Goal: Task Accomplishment & Management: Manage account settings

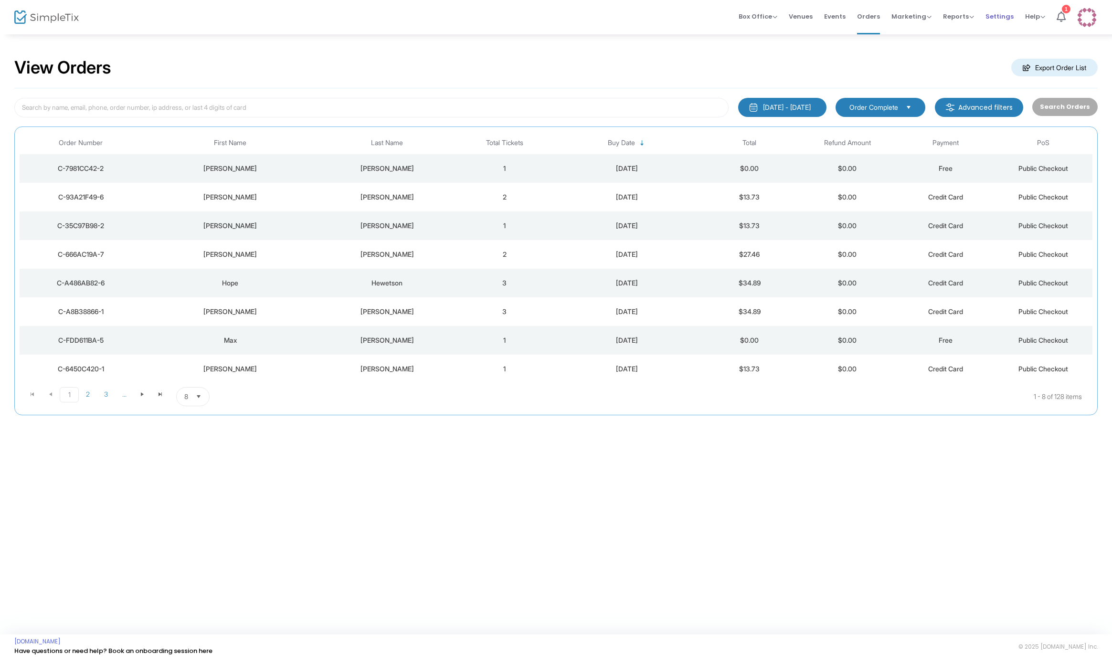
click at [996, 13] on span "Settings" at bounding box center [999, 16] width 28 height 24
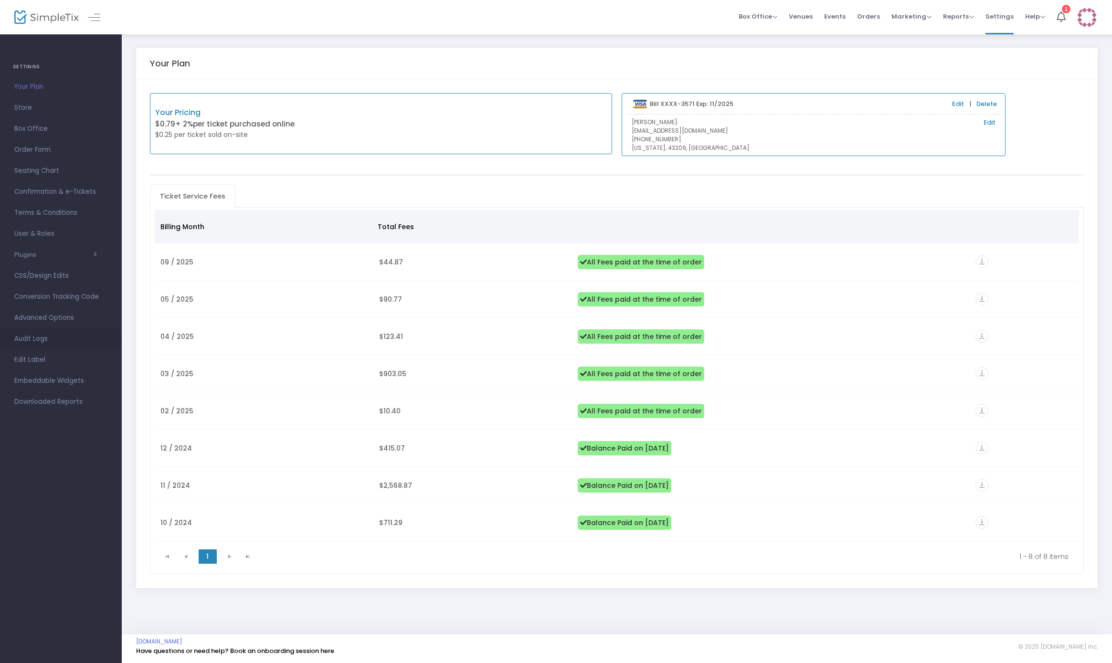
click at [60, 333] on span "Audit Logs" at bounding box center [60, 339] width 93 height 12
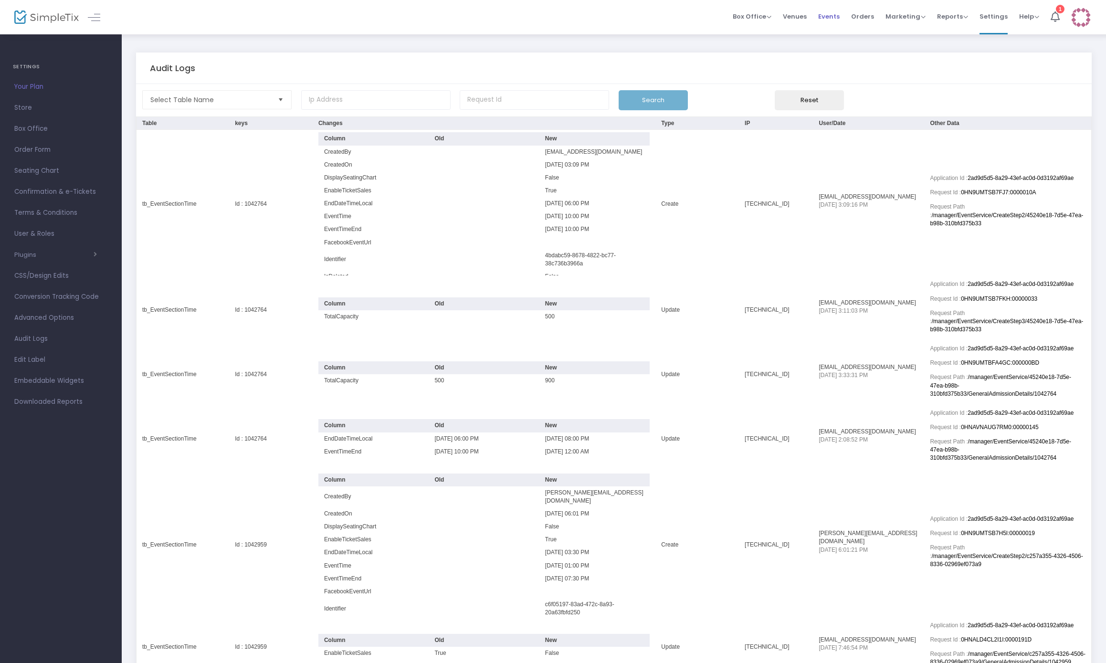
click at [824, 17] on span "Events" at bounding box center [828, 16] width 21 height 24
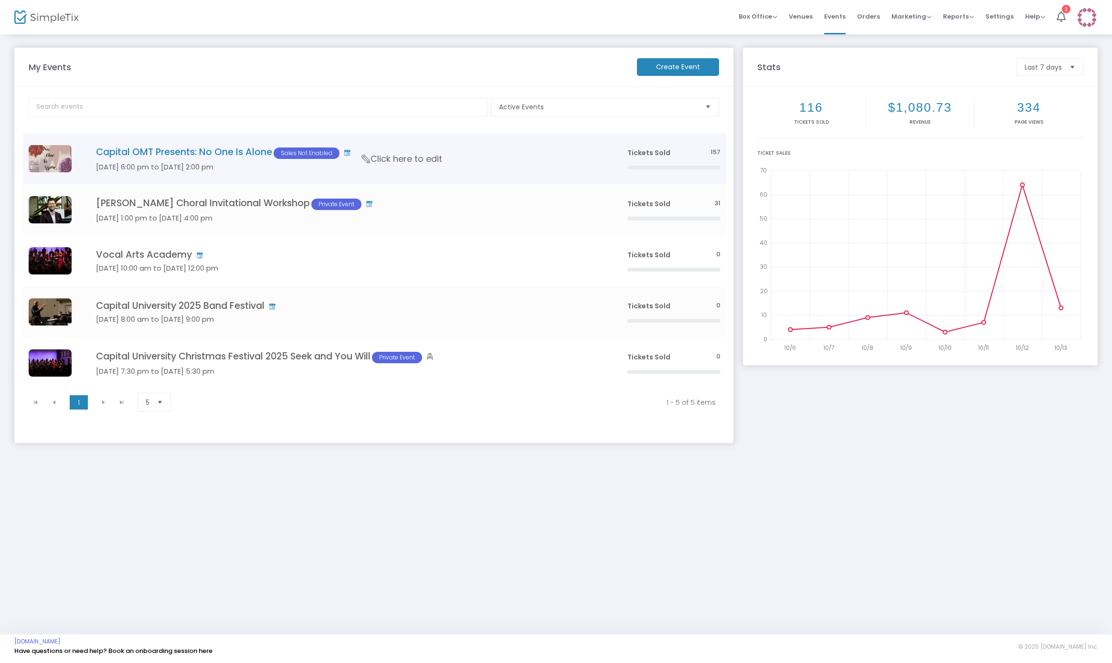
click at [176, 149] on h4 "Capital OMT Presents: No One Is Alone Sales Not Enabled" at bounding box center [347, 153] width 503 height 12
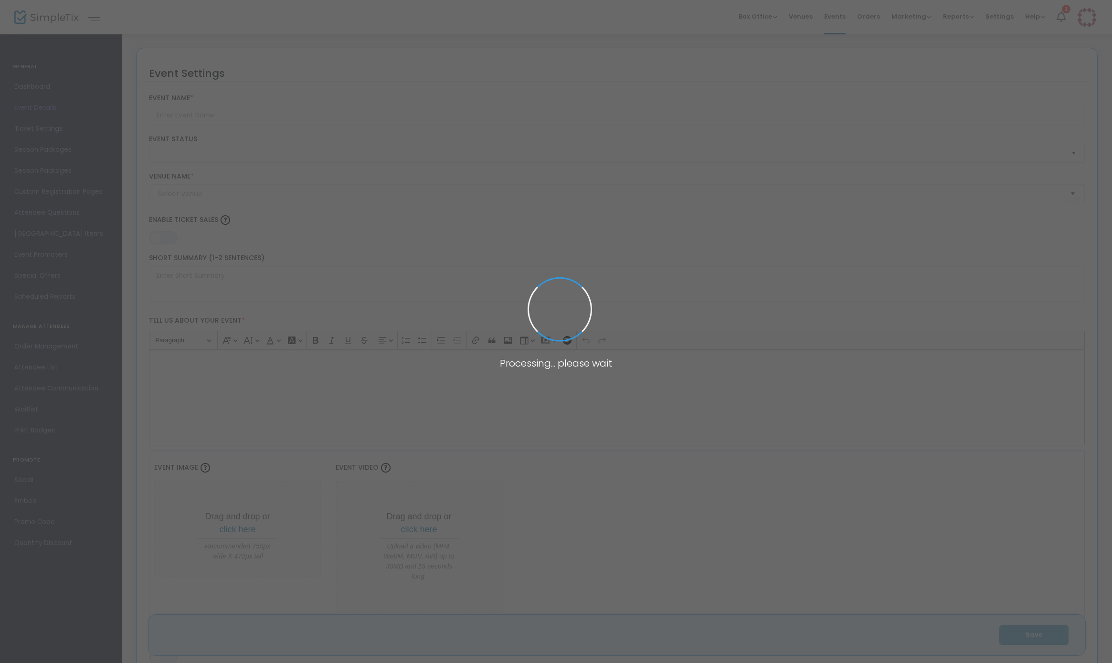
type input "Capital OMT Presents: No One Is Alone"
type textarea "Capital's Opera and Musical Theatre Department presents "No One is Alone", an e…"
type input "Buy Tickets"
checkbox input "true"
type input "55"
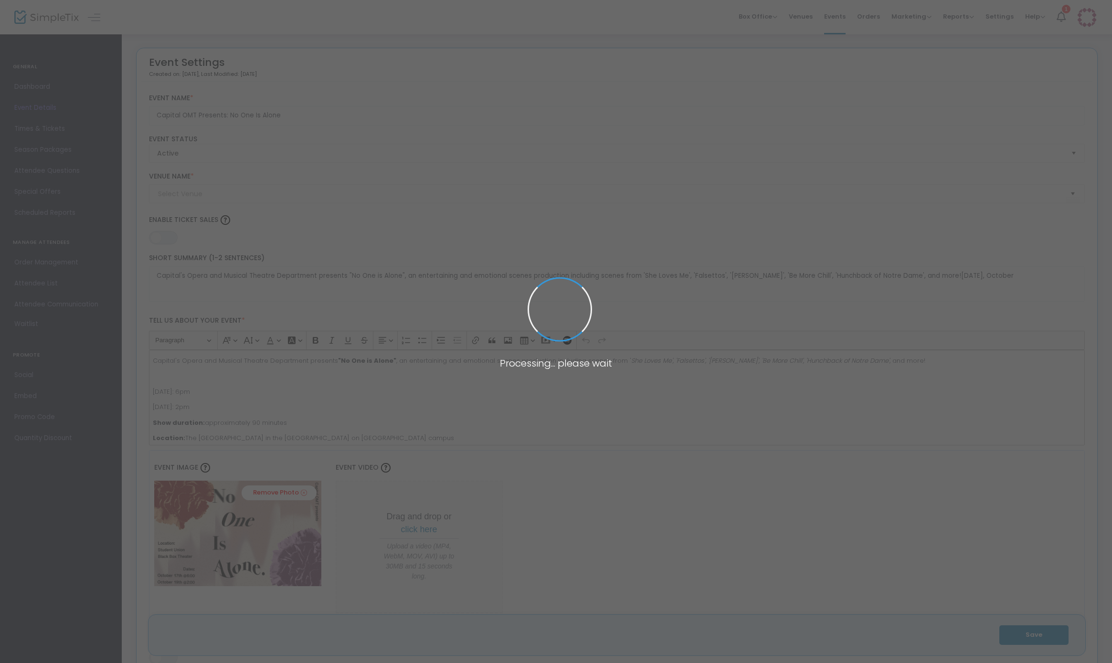
type input "Capital University Harry C. Moores Student Union (Cabaret Theatre)"
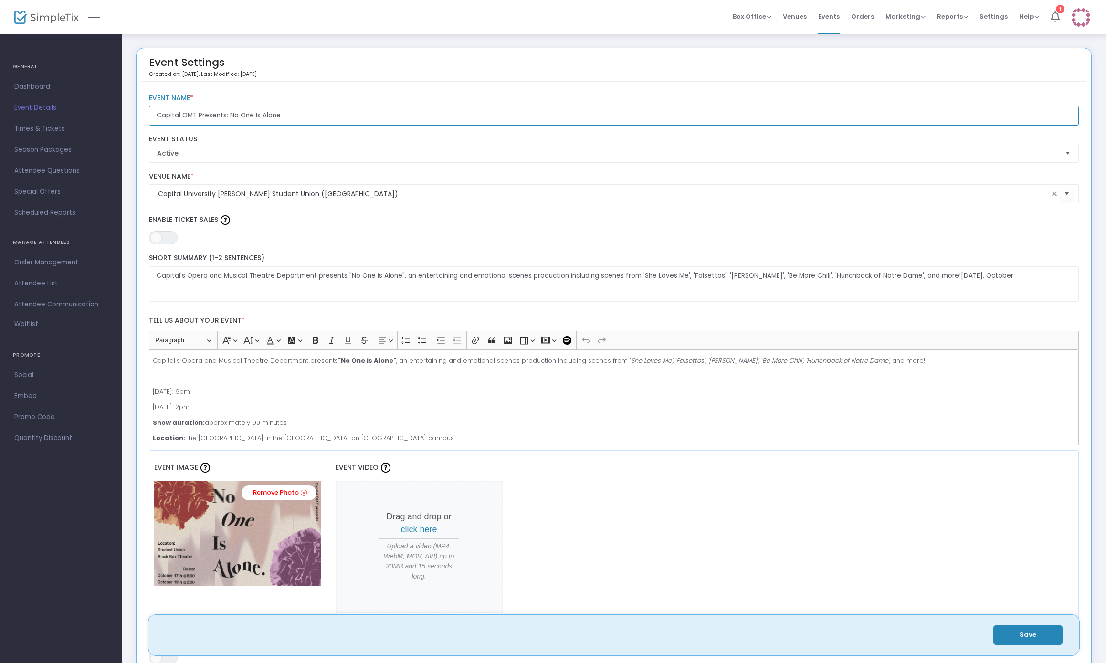
drag, startPoint x: 286, startPoint y: 115, endPoint x: 150, endPoint y: 113, distance: 136.1
click at [150, 114] on input "Capital OMT Presents: No One Is Alone" at bounding box center [614, 116] width 930 height 20
click at [997, 18] on span "Settings" at bounding box center [994, 16] width 28 height 24
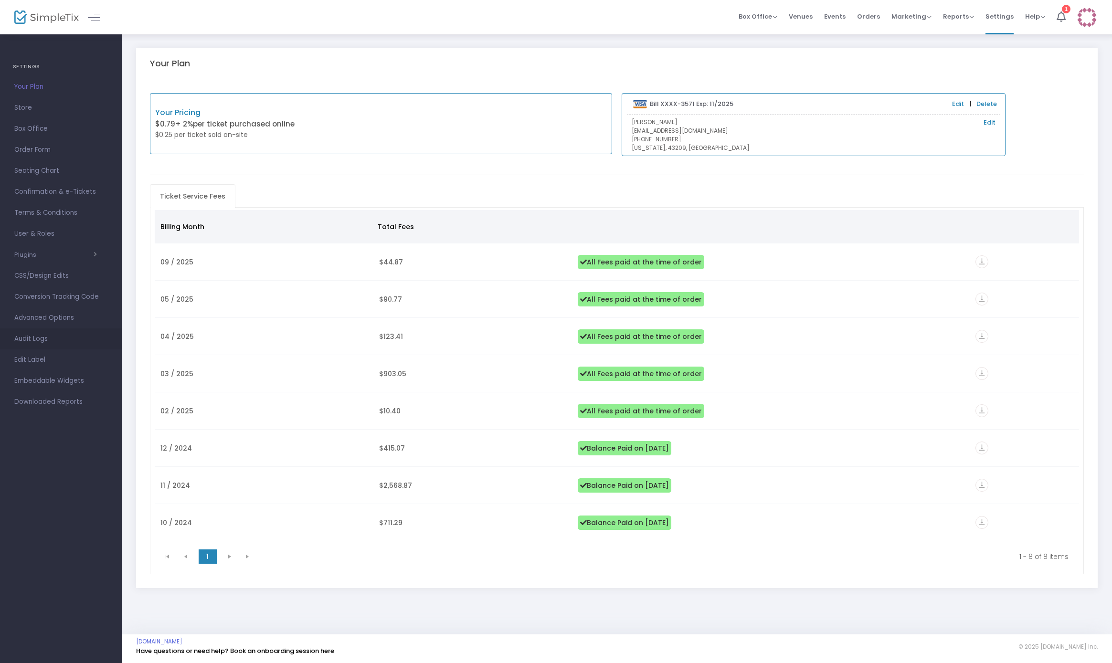
click at [51, 337] on span "Audit Logs" at bounding box center [60, 339] width 93 height 12
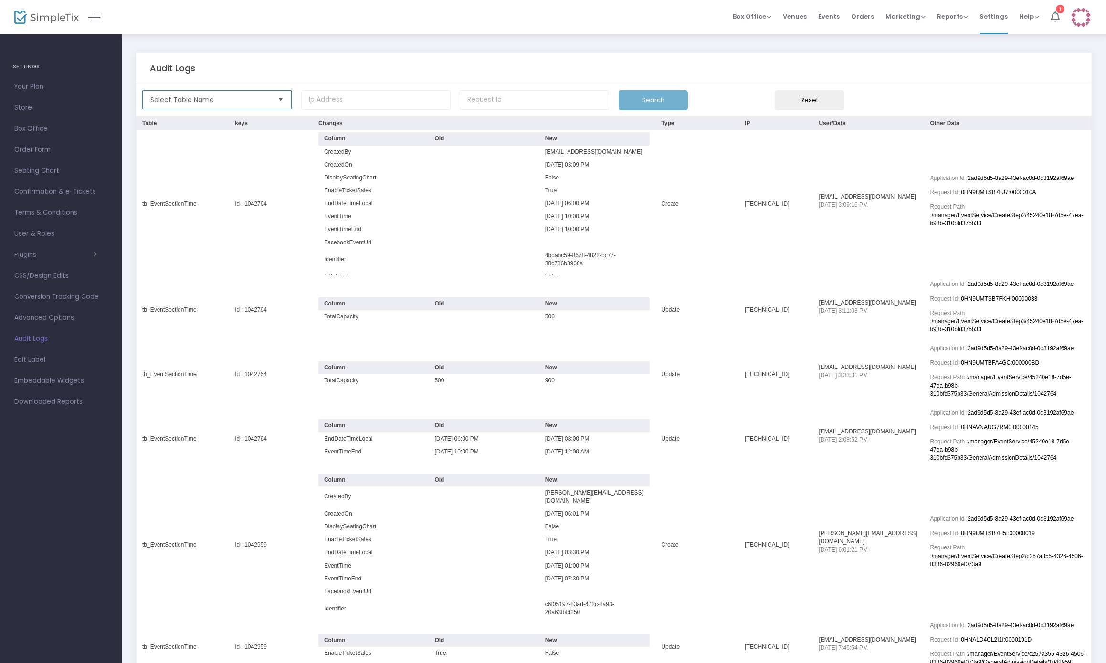
click at [212, 93] on span "Select Table Name" at bounding box center [210, 100] width 127 height 18
click at [199, 140] on li "tb_Show" at bounding box center [217, 138] width 148 height 19
click at [338, 98] on input at bounding box center [375, 100] width 149 height 20
paste input "237307"
type input "237307"
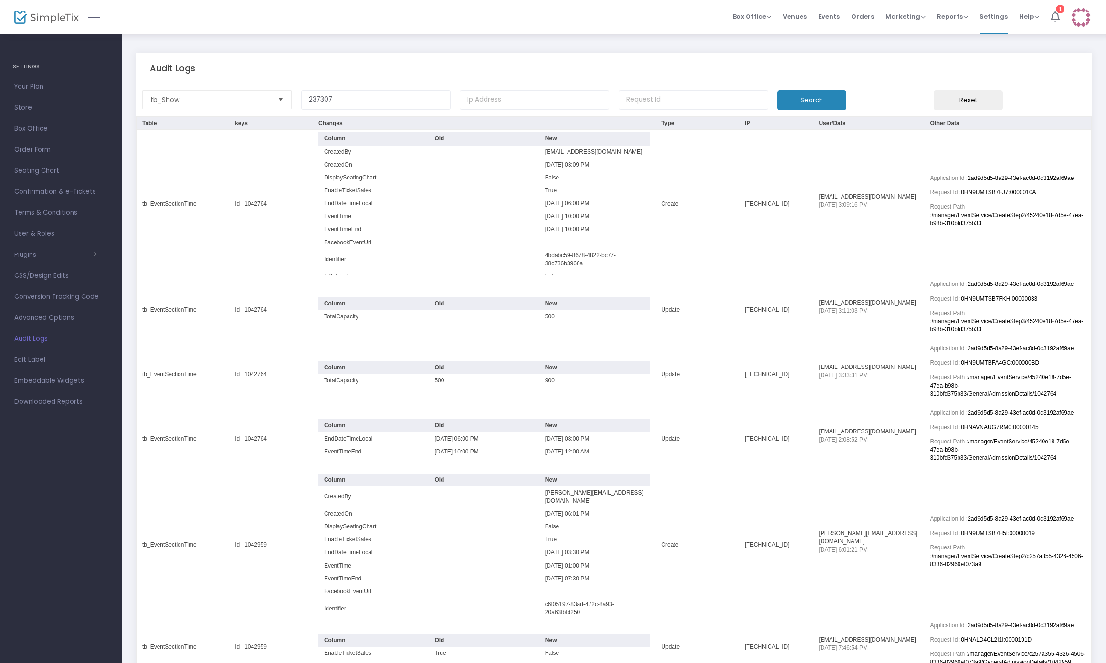
click at [795, 93] on button "Search" at bounding box center [811, 100] width 69 height 20
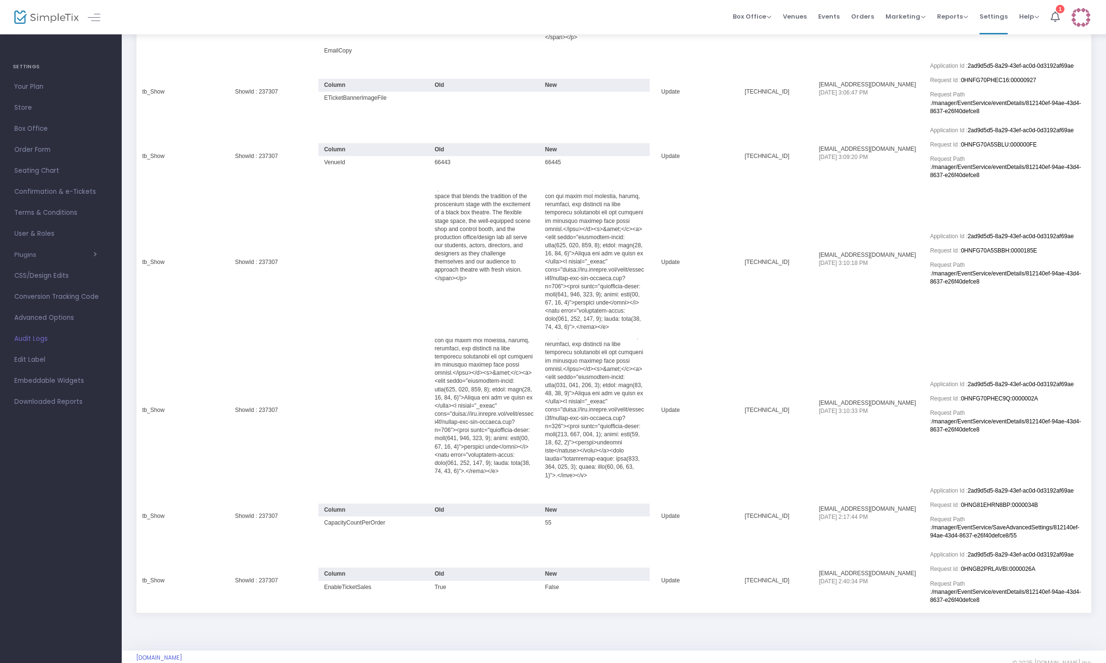
scroll to position [655, 0]
